Goal: Navigation & Orientation: Find specific page/section

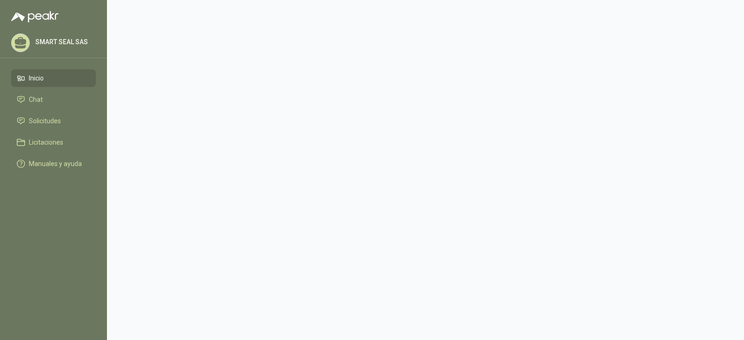
click at [61, 47] on div "SMART SEAL SAS" at bounding box center [53, 42] width 85 height 19
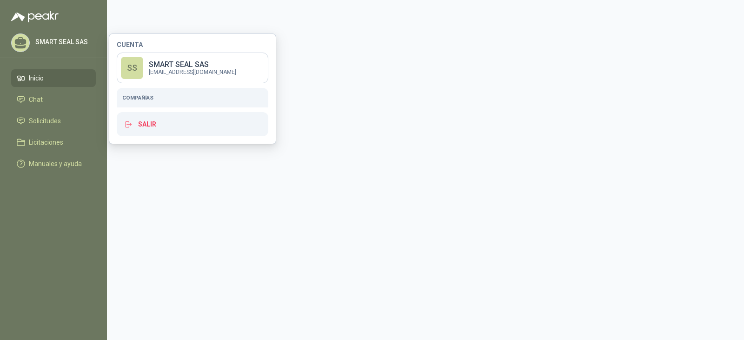
click at [57, 70] on link "Inicio" at bounding box center [53, 78] width 85 height 18
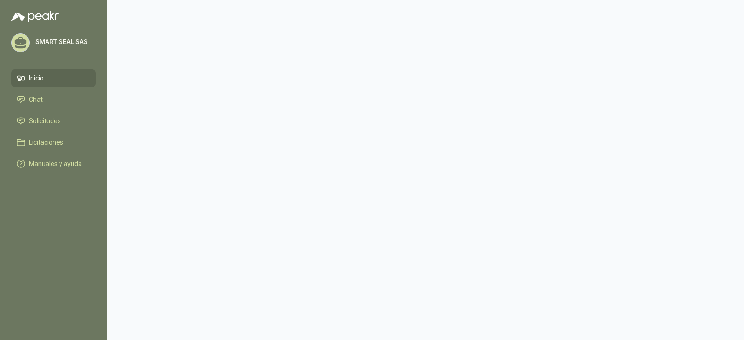
click at [60, 75] on li "Inicio" at bounding box center [53, 78] width 73 height 10
click at [43, 94] on li "Chat" at bounding box center [53, 99] width 73 height 10
click at [43, 73] on span "Inicio" at bounding box center [36, 78] width 15 height 10
click at [51, 49] on div "SMART SEAL SAS" at bounding box center [53, 42] width 85 height 19
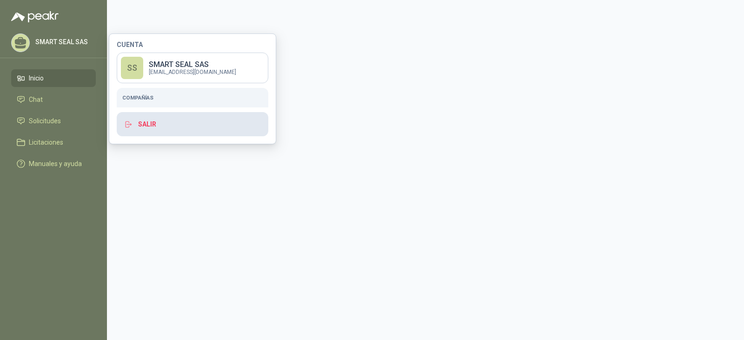
click at [185, 125] on button "Salir" at bounding box center [193, 124] width 152 height 24
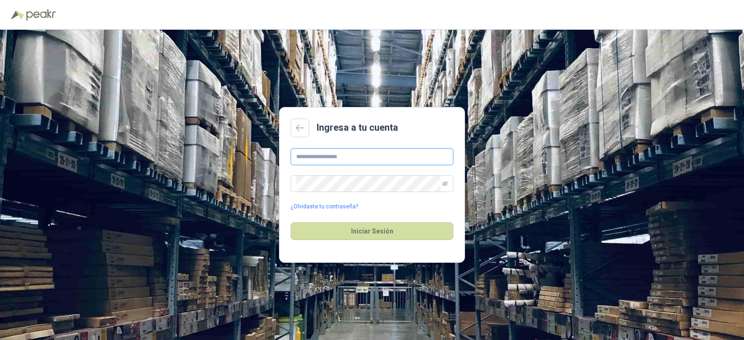
click at [313, 160] on input "text" at bounding box center [372, 156] width 163 height 17
type input "**********"
click at [291, 222] on button "Iniciar Sesión" at bounding box center [372, 231] width 163 height 18
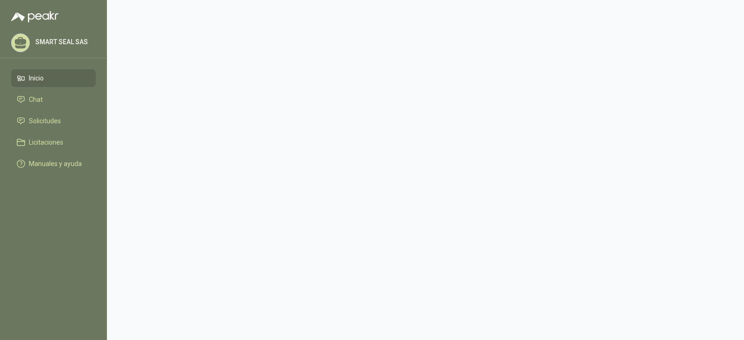
click at [40, 42] on p "SMART SEAL SAS" at bounding box center [64, 42] width 58 height 7
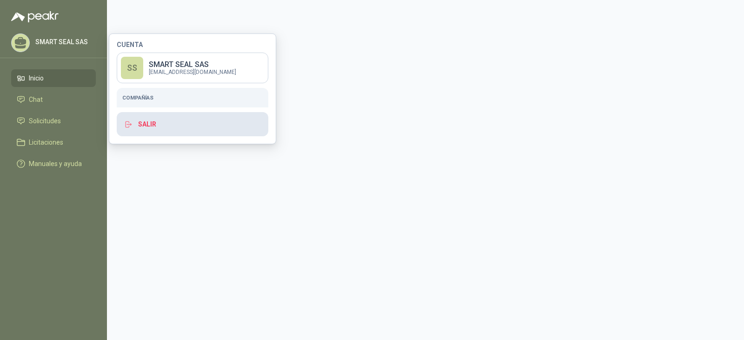
click at [161, 129] on button "Salir" at bounding box center [193, 124] width 152 height 24
